Goal: Transaction & Acquisition: Book appointment/travel/reservation

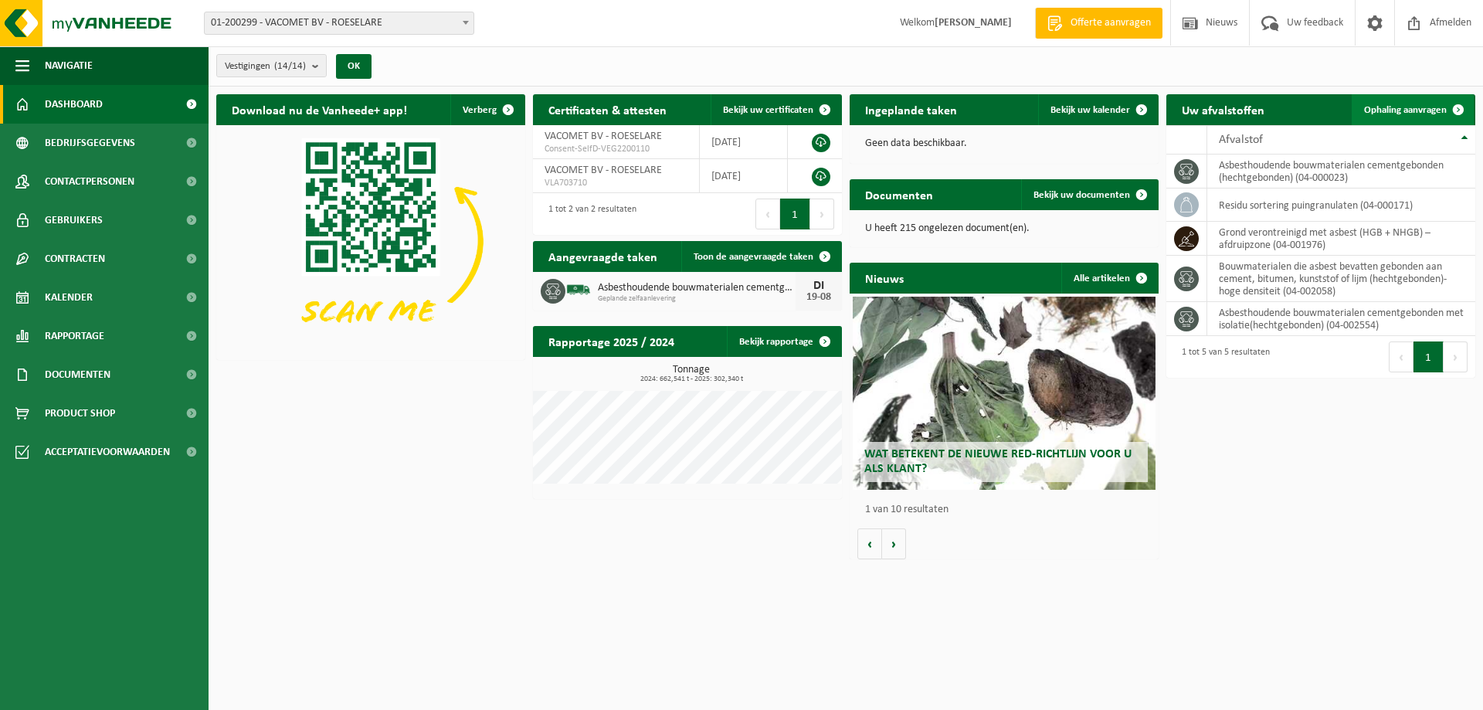
click at [1419, 113] on span "Ophaling aanvragen" at bounding box center [1405, 110] width 83 height 10
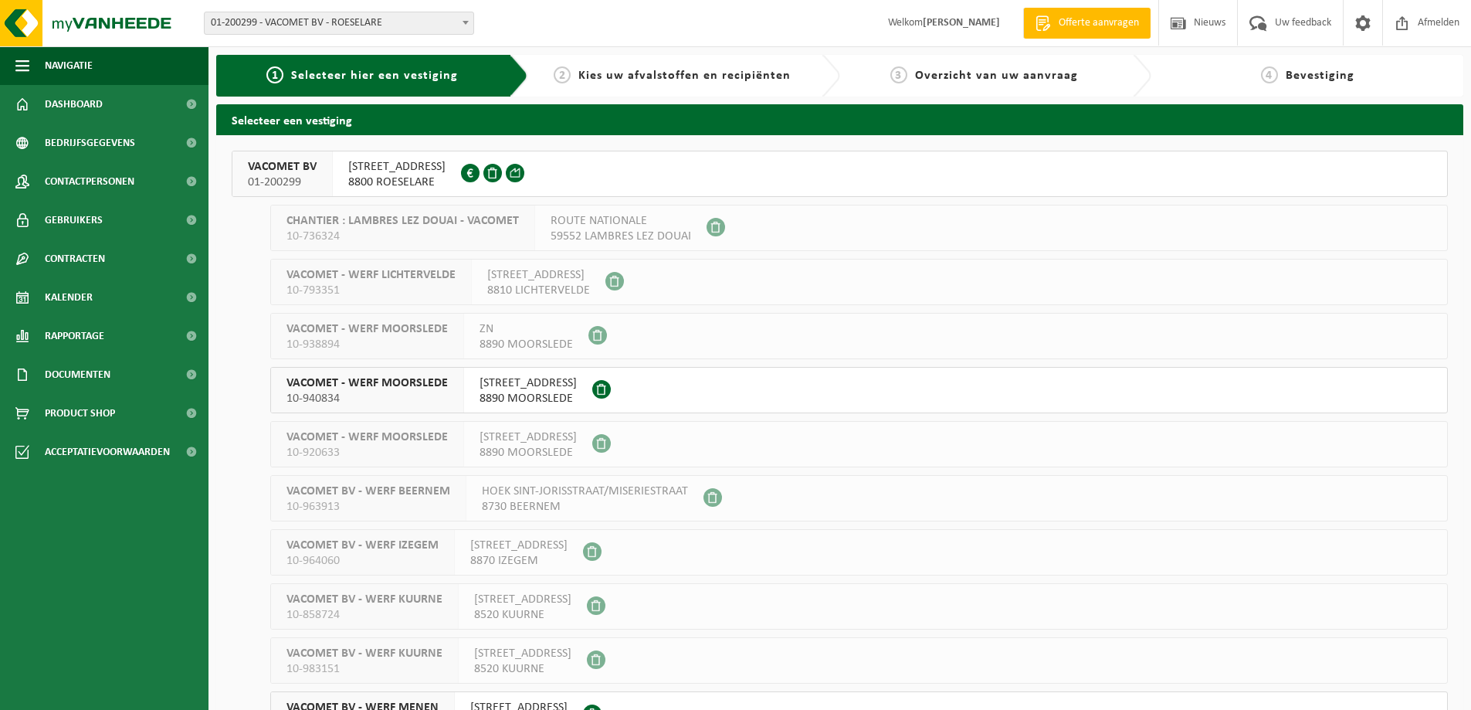
click at [524, 171] on span at bounding box center [515, 173] width 19 height 19
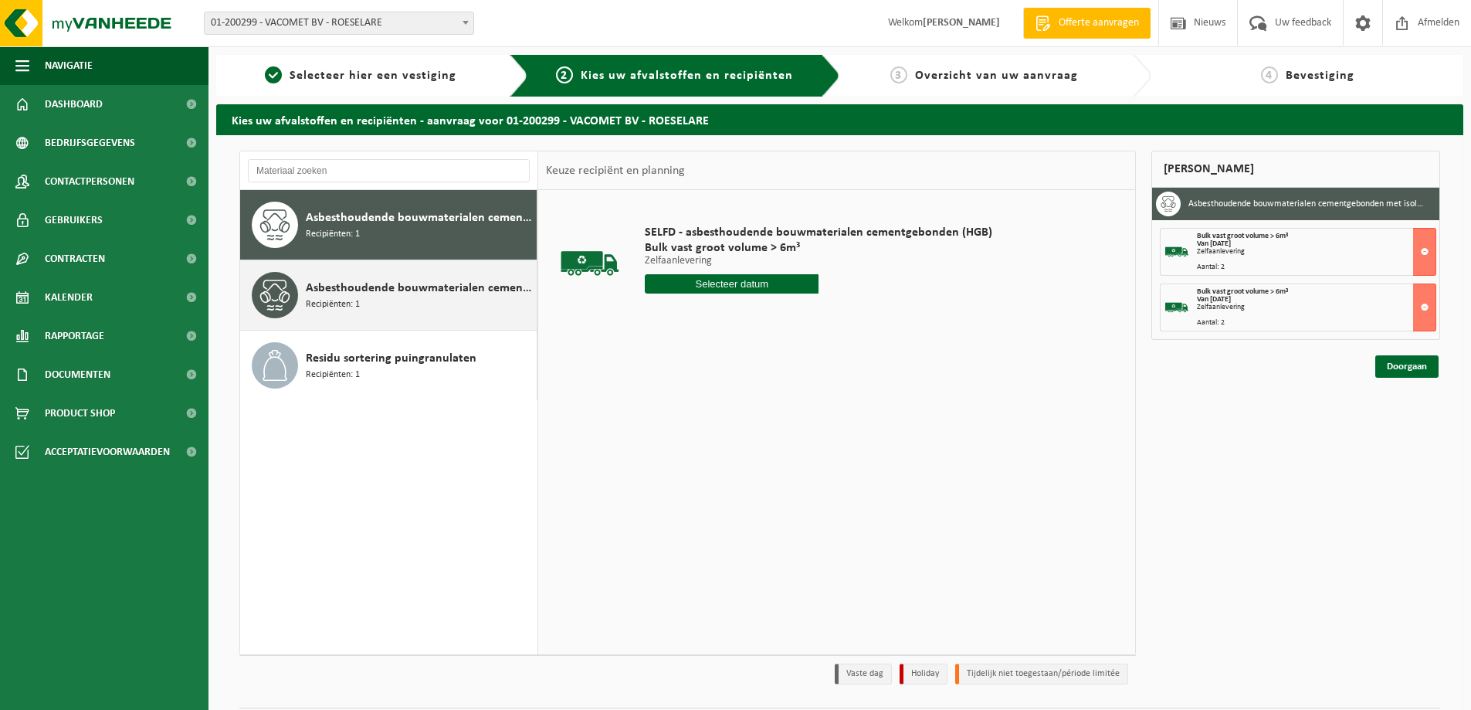
click at [358, 324] on div "Asbesthoudende bouwmaterialen cementgebonden met isolatie(hechtgebonden) Recipi…" at bounding box center [388, 294] width 297 height 69
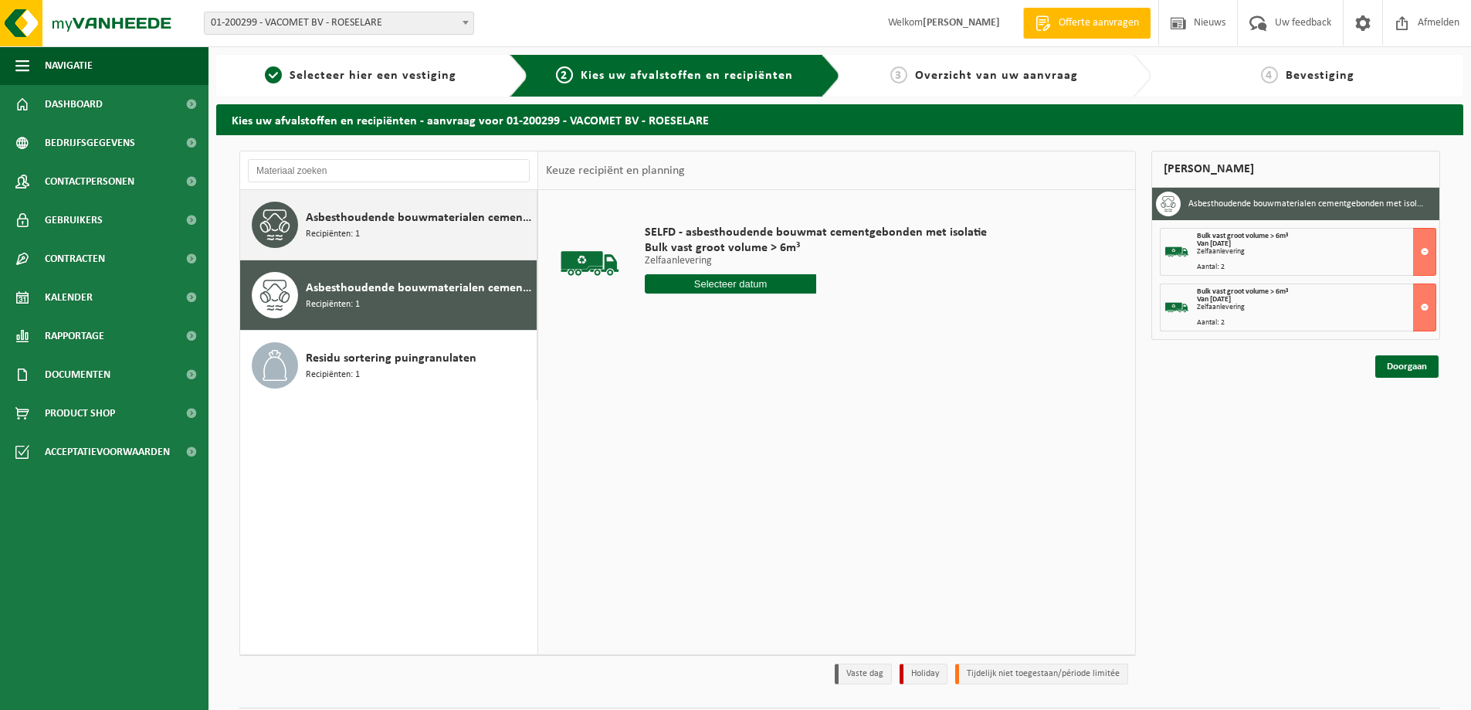
click at [483, 229] on div "Asbesthoudende bouwmaterialen cementgebonden (hechtgebonden) Recipiënten: 1" at bounding box center [419, 225] width 227 height 46
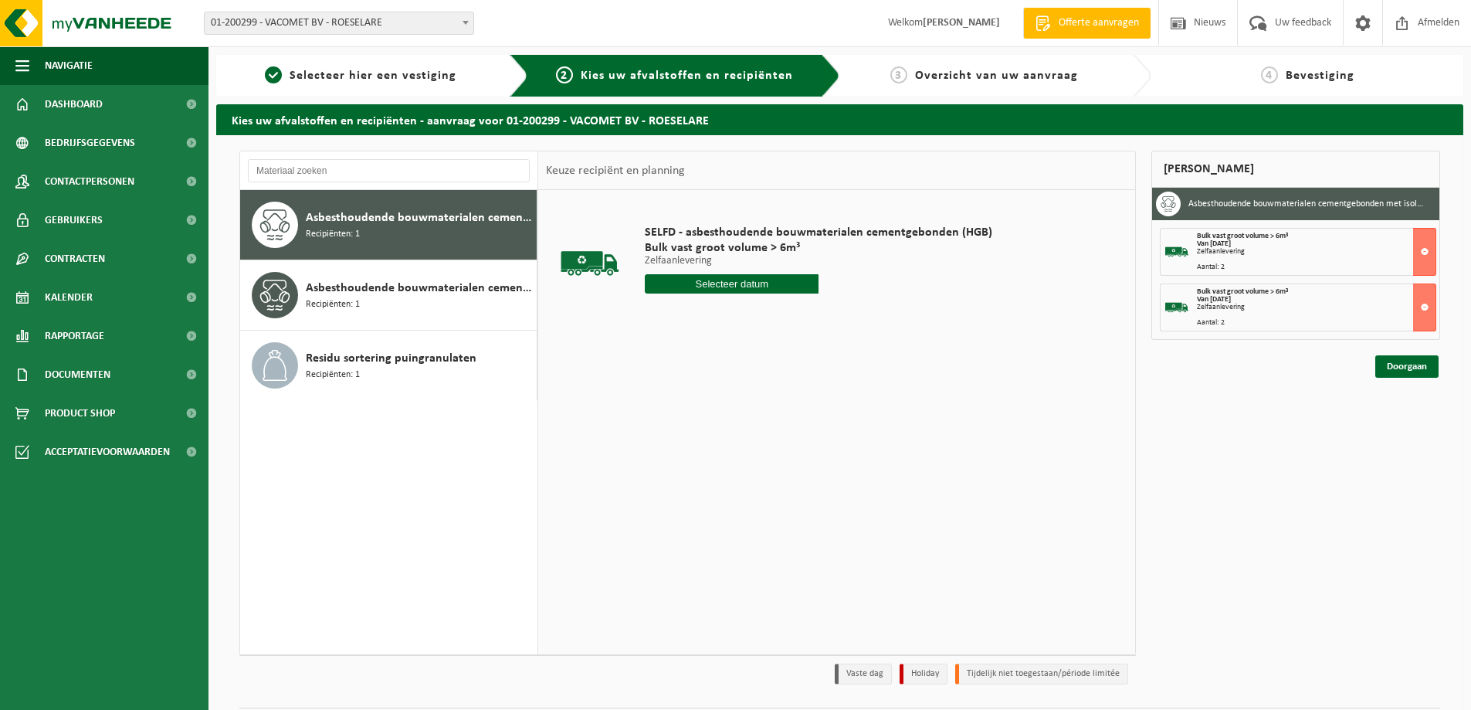
click at [1232, 161] on div "Mijn winkelmand" at bounding box center [1295, 169] width 289 height 37
click at [1424, 253] on button at bounding box center [1424, 252] width 23 height 48
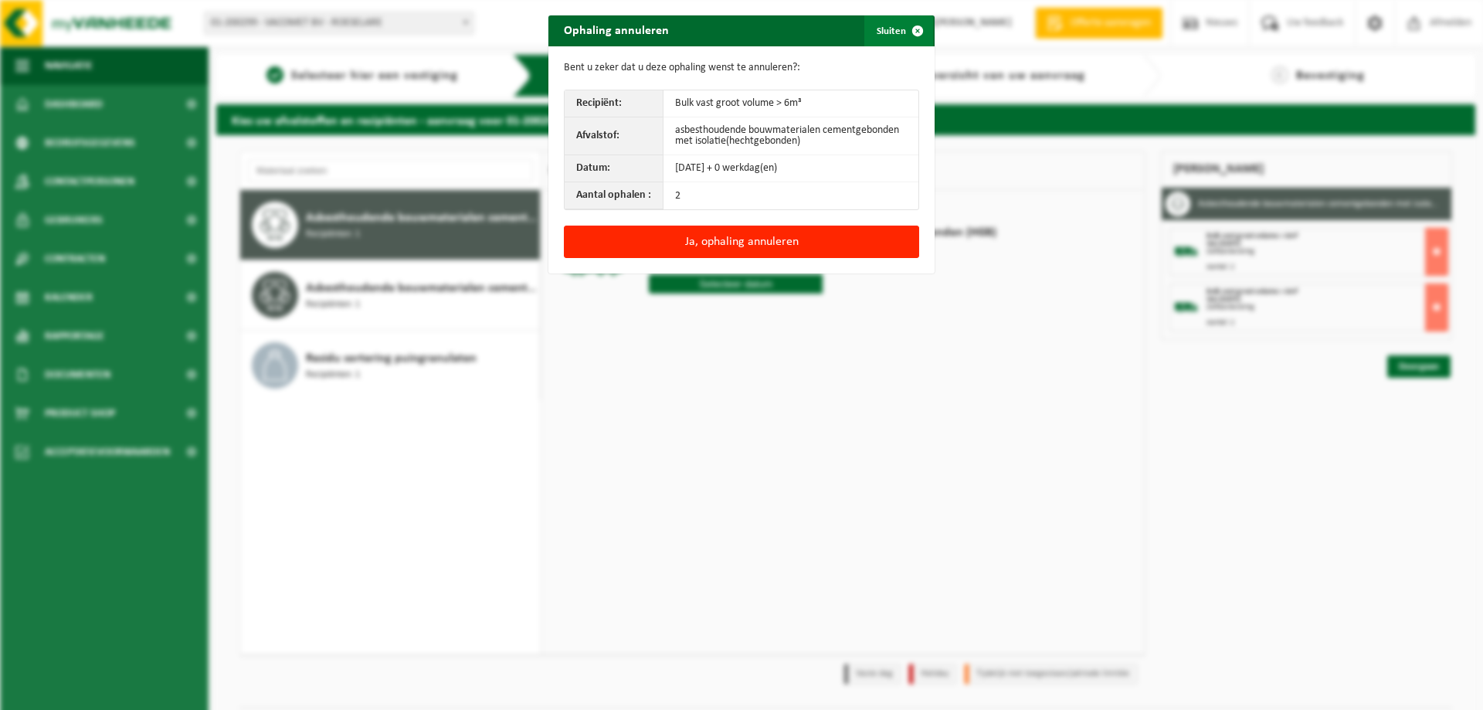
click at [909, 35] on span "button" at bounding box center [917, 30] width 31 height 31
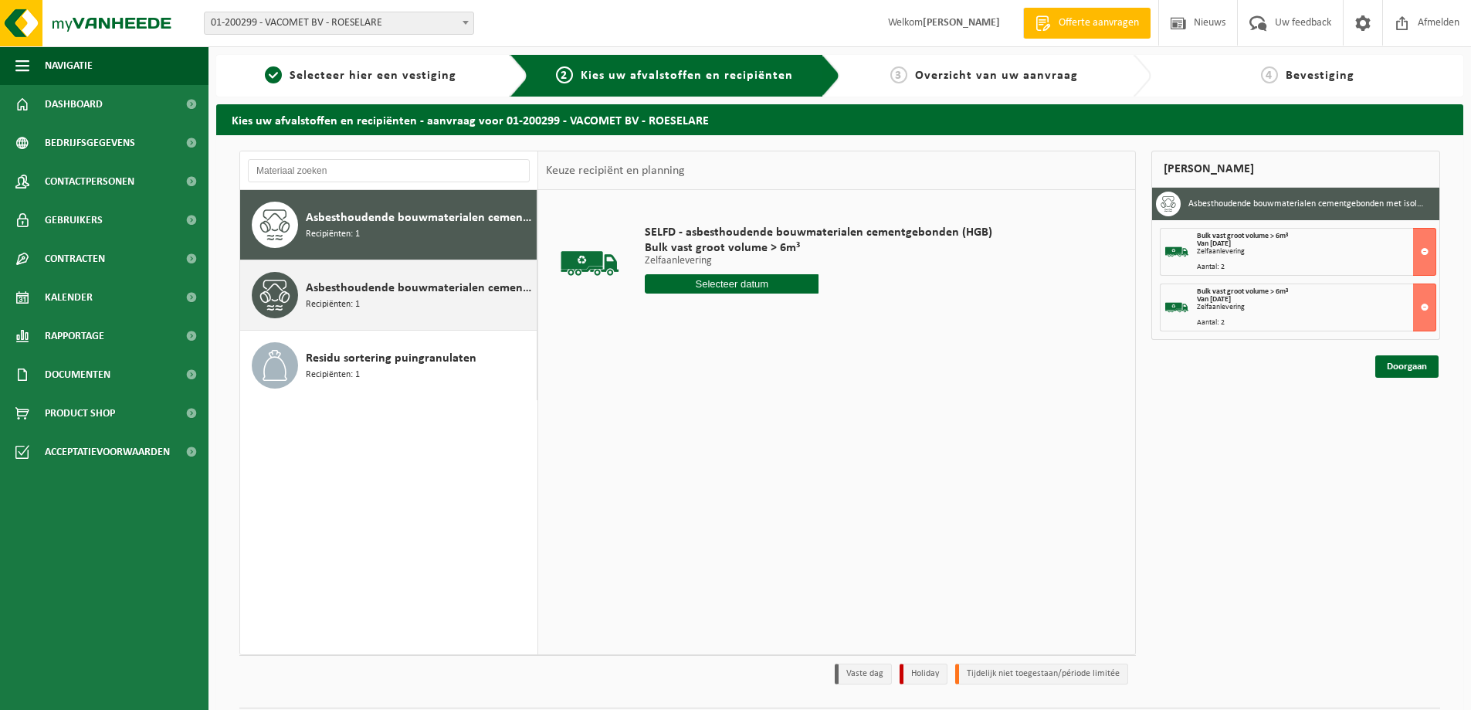
click at [444, 276] on div "Asbesthoudende bouwmaterialen cementgebonden met isolatie(hechtgebonden) Recipi…" at bounding box center [419, 295] width 227 height 46
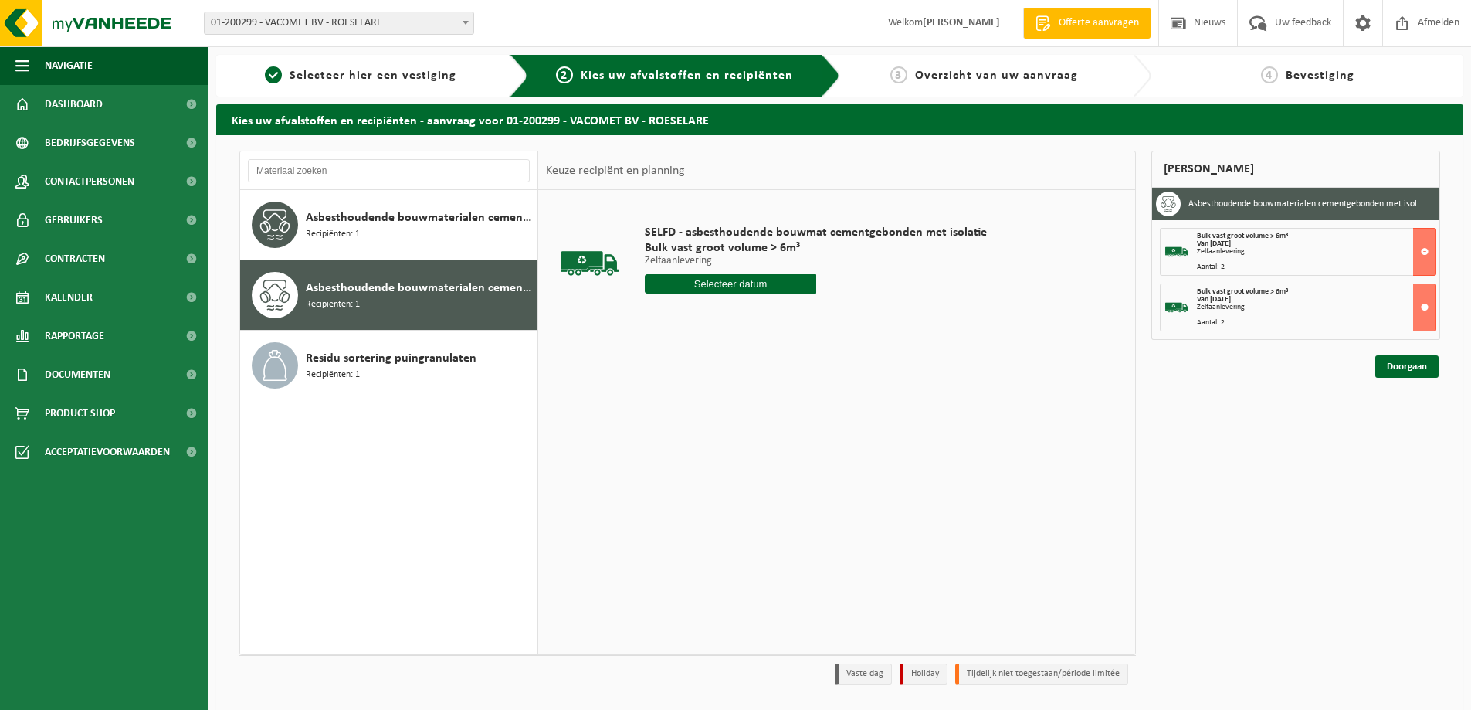
click at [727, 293] on input "text" at bounding box center [730, 283] width 171 height 19
click at [713, 449] on div "20" at bounding box center [713, 445] width 27 height 25
type input "Van 2025-08-20"
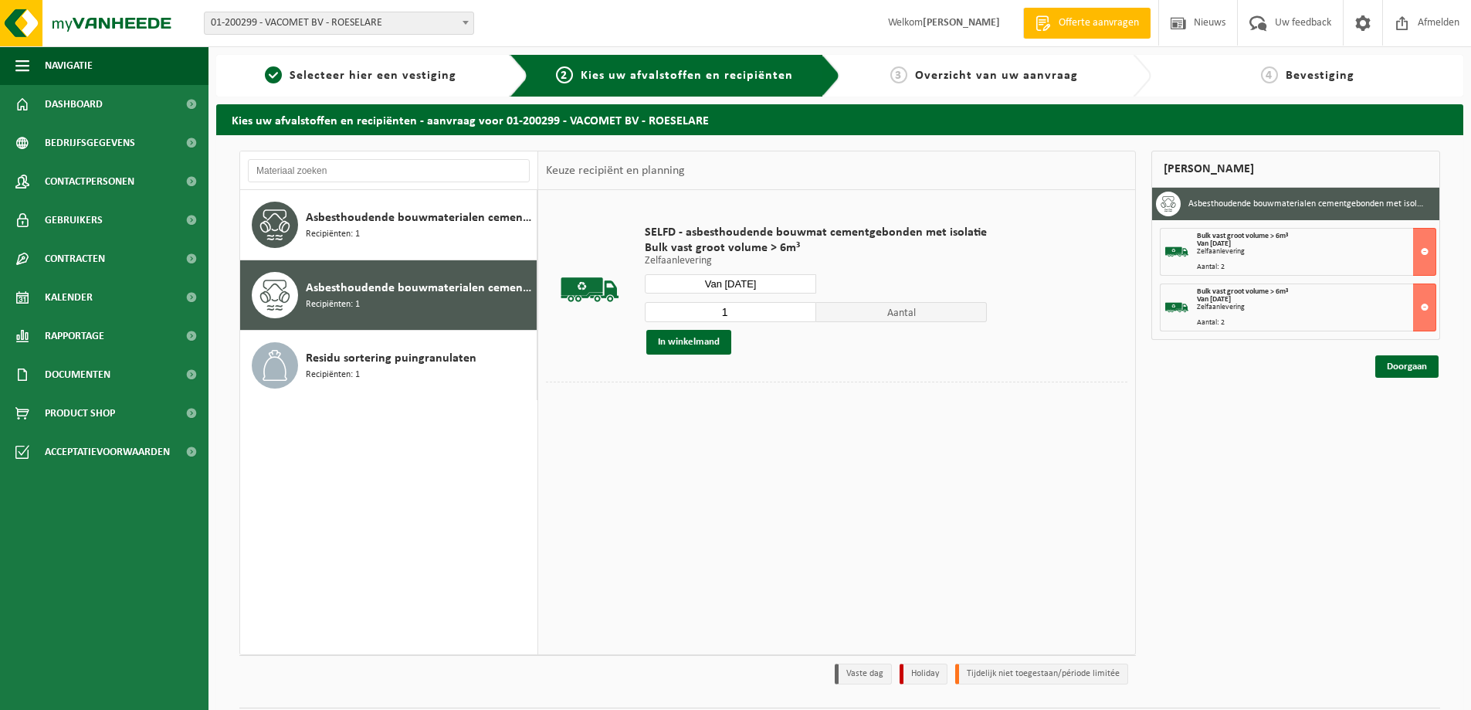
click at [766, 313] on input "1" at bounding box center [730, 312] width 171 height 20
click at [798, 313] on input "1" at bounding box center [730, 312] width 171 height 20
type input "2"
click at [801, 307] on input "2" at bounding box center [730, 312] width 171 height 20
click at [700, 349] on button "In winkelmand" at bounding box center [688, 342] width 85 height 25
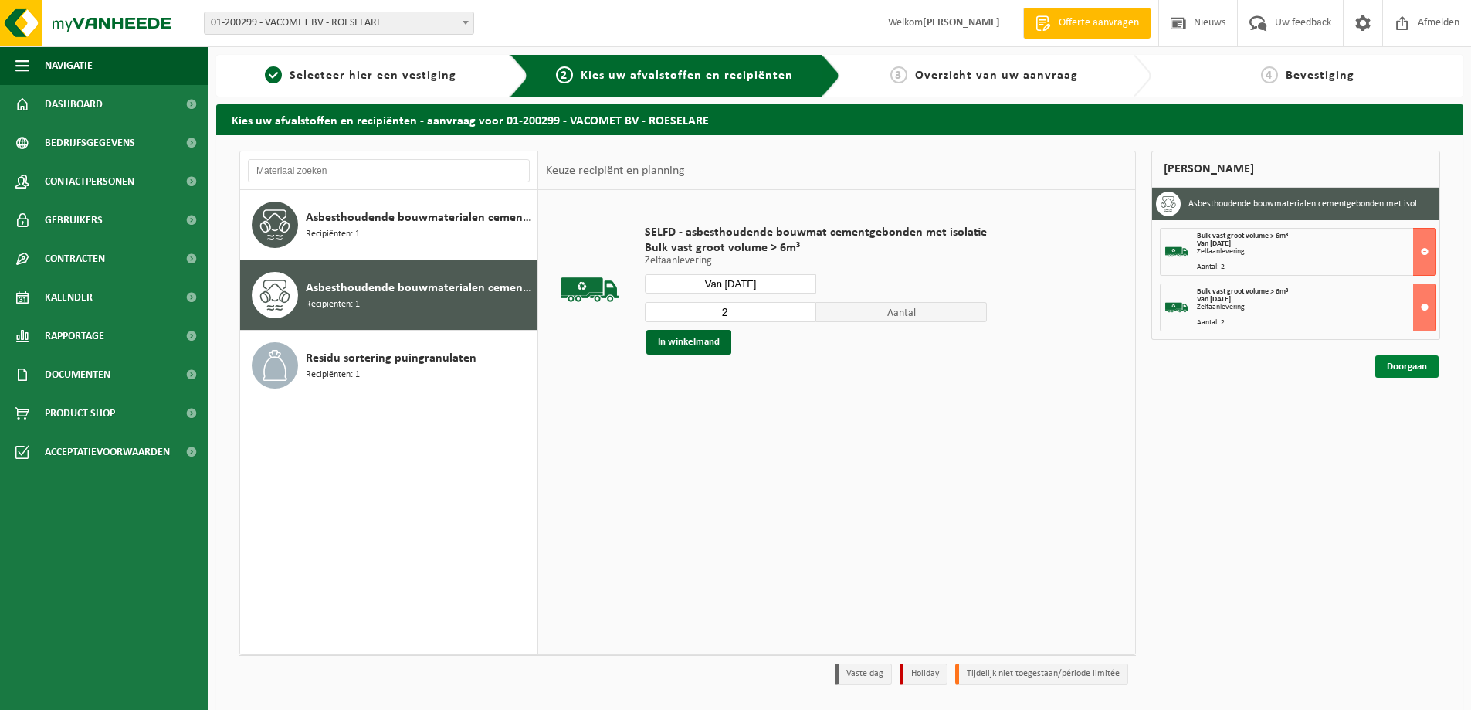
click at [1418, 366] on link "Doorgaan" at bounding box center [1406, 366] width 63 height 22
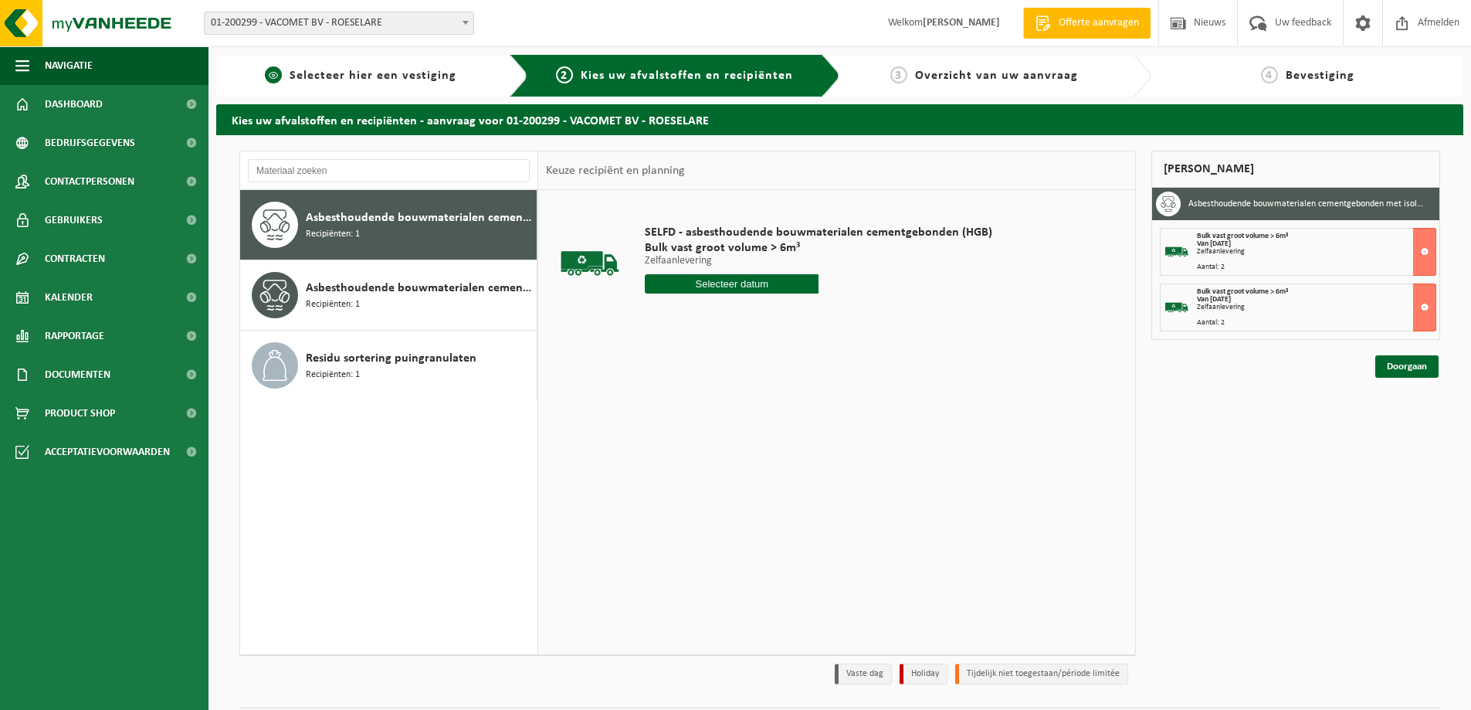
click at [433, 75] on span "Selecteer hier een vestiging" at bounding box center [373, 75] width 167 height 12
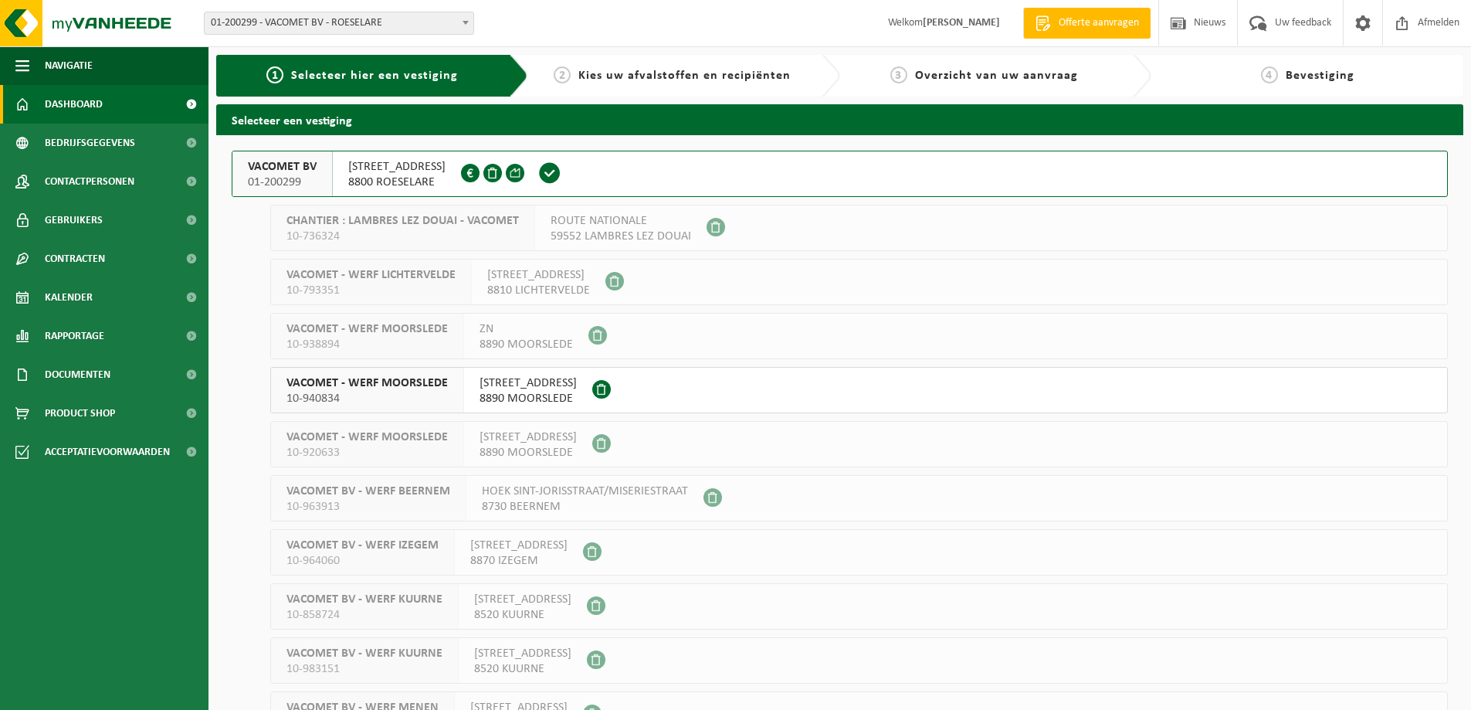
click at [68, 110] on span "Dashboard" at bounding box center [74, 104] width 58 height 39
